Goal: Information Seeking & Learning: Learn about a topic

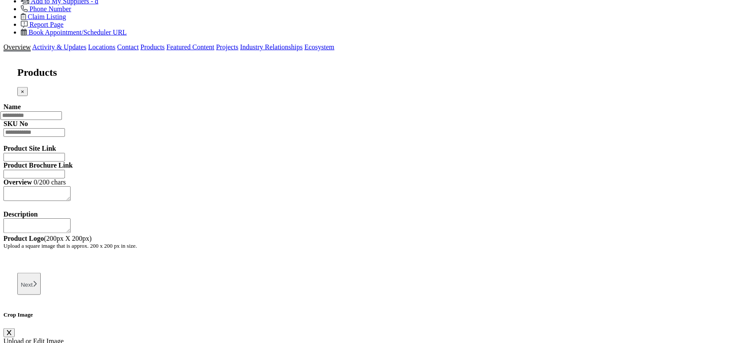
scroll to position [924, 0]
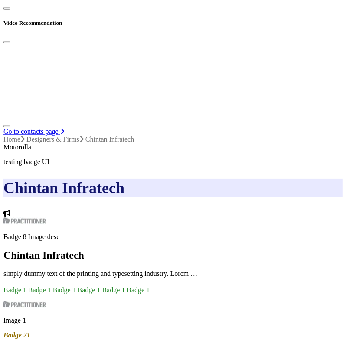
scroll to position [921, 0]
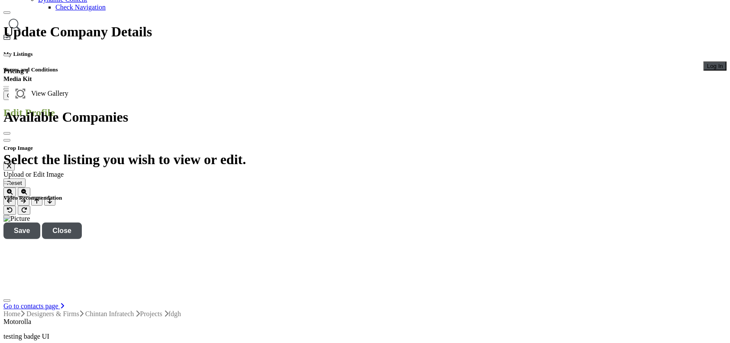
scroll to position [115, 0]
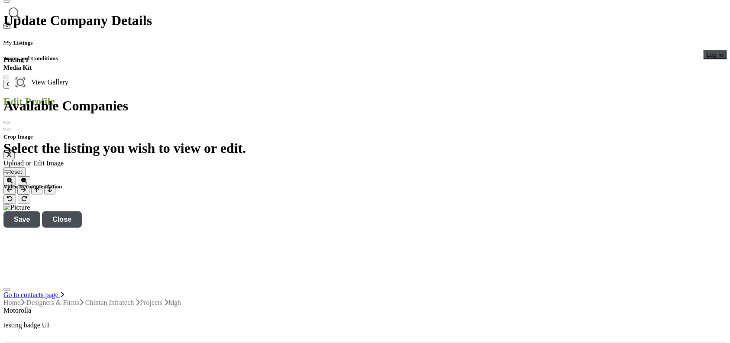
scroll to position [173, 0]
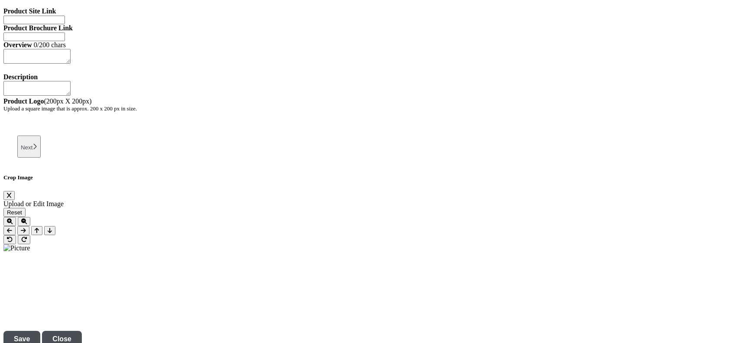
scroll to position [1106, 0]
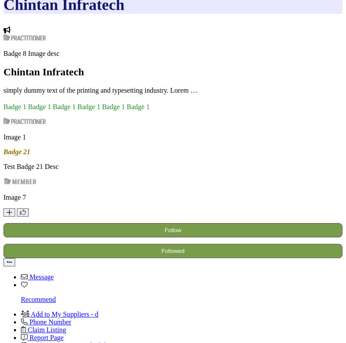
scroll to position [1103, 0]
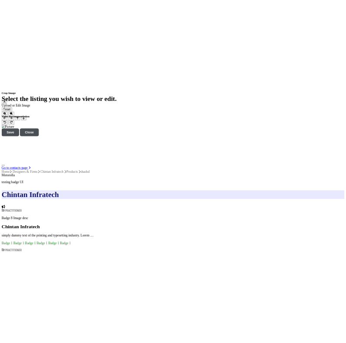
scroll to position [142, 0]
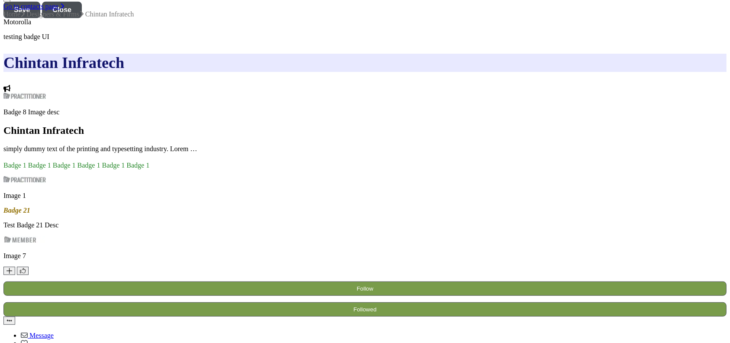
scroll to position [635, 0]
